Goal: Navigation & Orientation: Find specific page/section

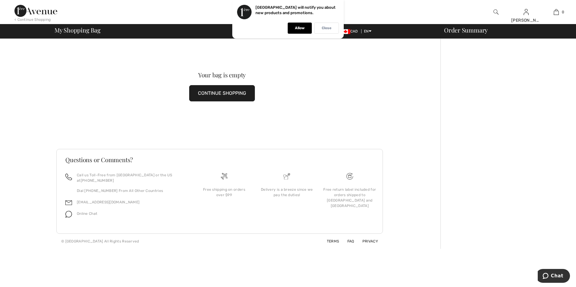
click at [332, 27] on div "Close" at bounding box center [326, 28] width 25 height 11
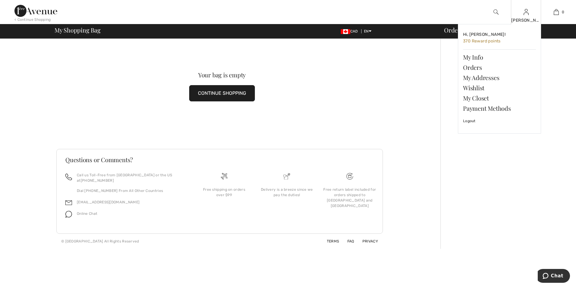
click at [519, 14] on div "Rhonda Hi, Rhonda! 370 Reward points My Info Orders My Addresses Wishlist My Cl…" at bounding box center [526, 12] width 30 height 24
click at [477, 90] on link "Wishlist" at bounding box center [499, 88] width 73 height 10
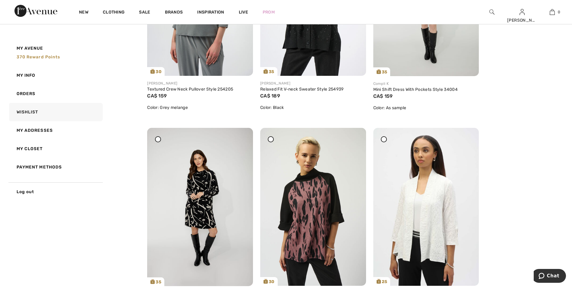
scroll to position [663, 0]
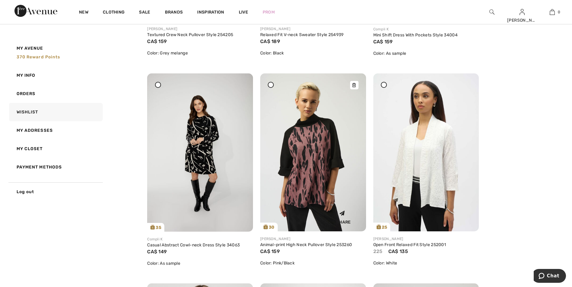
drag, startPoint x: 0, startPoint y: 0, endPoint x: 318, endPoint y: 153, distance: 352.5
click at [318, 153] on img at bounding box center [313, 153] width 106 height 158
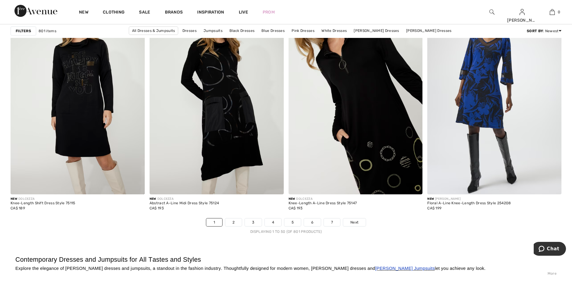
scroll to position [3375, 0]
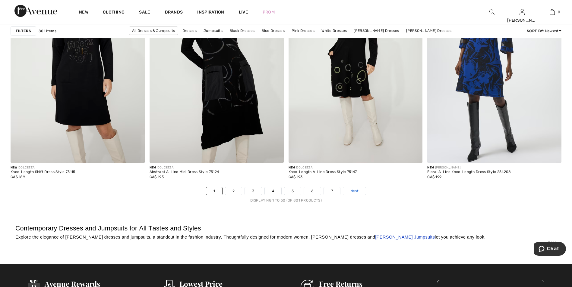
click at [352, 193] on span "Next" at bounding box center [354, 191] width 8 height 5
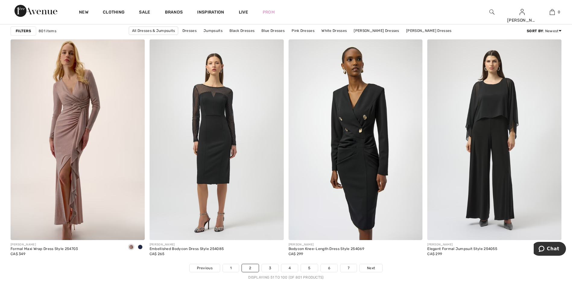
scroll to position [3405, 0]
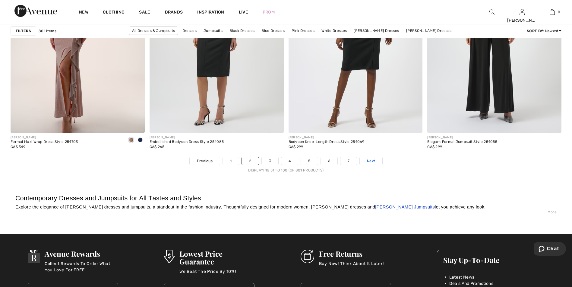
click at [368, 162] on span "Next" at bounding box center [371, 160] width 8 height 5
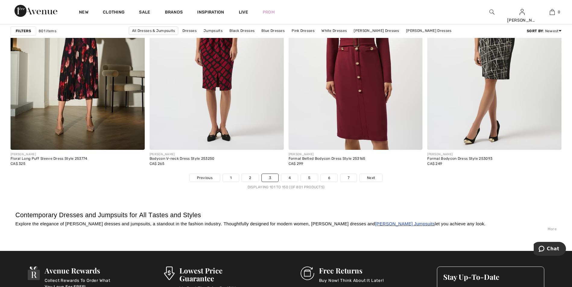
scroll to position [3405, 0]
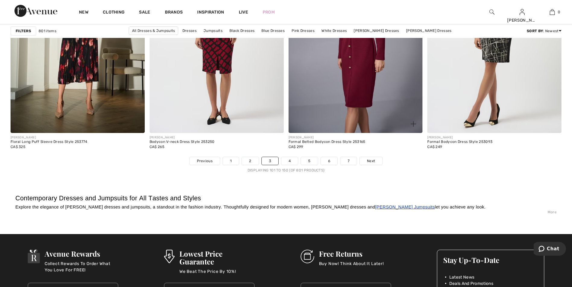
click at [373, 157] on div "[PERSON_NAME] Formal Belted Bodycon Dress Style 253165 CA$ 299" at bounding box center [355, 145] width 134 height 24
click at [373, 160] on span "Next" at bounding box center [371, 160] width 8 height 5
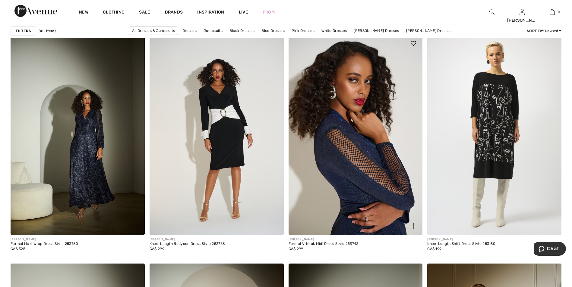
scroll to position [572, 0]
